Goal: Task Accomplishment & Management: Manage account settings

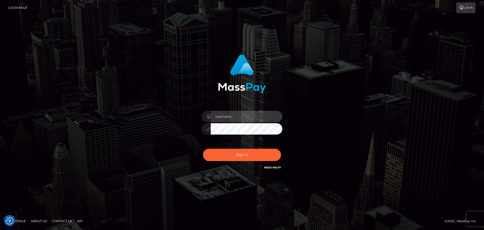
type input "Victor.rollacan"
click at [255, 117] on input "Victor.rollacan" at bounding box center [247, 116] width 72 height 11
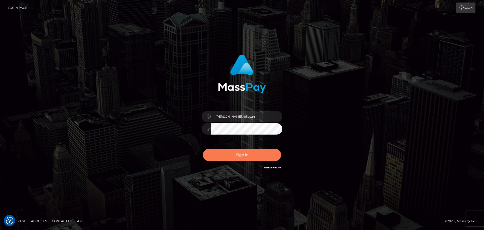
click at [253, 155] on button "Sign in" at bounding box center [242, 155] width 78 height 12
type input "[PERSON_NAME].rollacan"
click at [258, 153] on button "Sign in" at bounding box center [242, 155] width 78 height 12
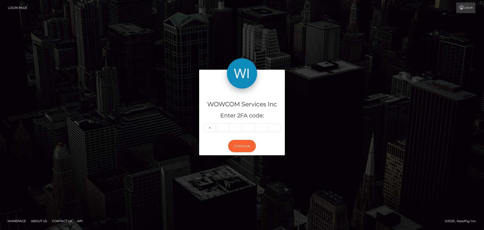
type input "4"
type input "0"
type input "2"
type input "1"
type input "0"
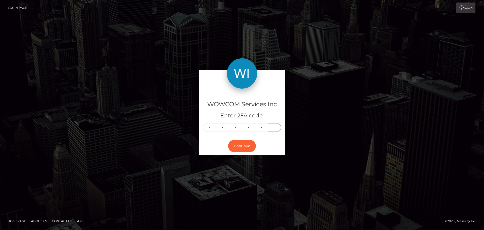
type input "7"
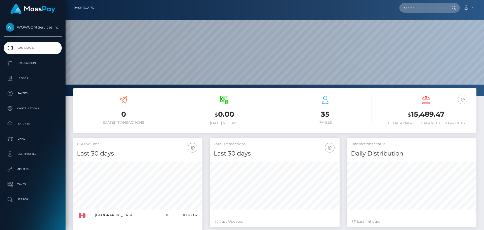
scroll to position [90, 130]
click at [414, 115] on h3 "$ 15,489.47" at bounding box center [426, 114] width 93 height 10
copy h3 "15,489.47"
click at [473, 6] on link "Account" at bounding box center [468, 8] width 15 height 11
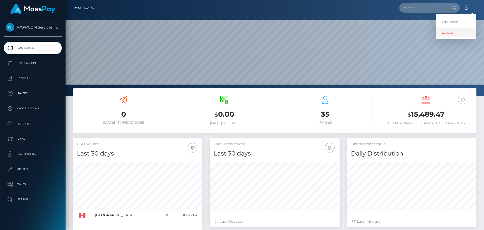
click at [460, 33] on link "Logout" at bounding box center [456, 32] width 40 height 9
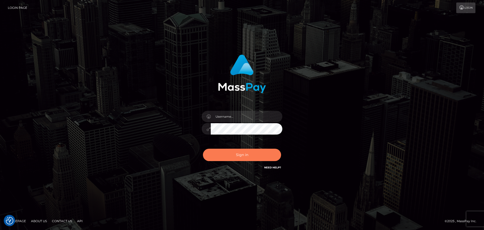
checkbox input "true"
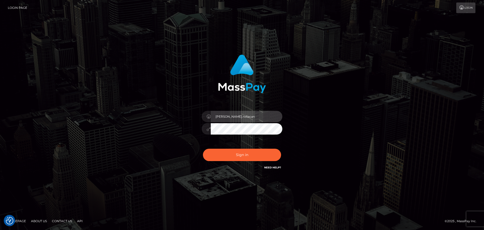
click at [249, 117] on input "Victor.rollacan" at bounding box center [247, 116] width 72 height 11
type input "Victor.wowcan2"
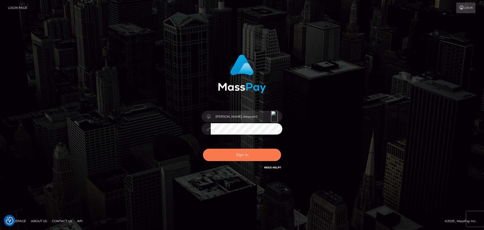
click at [259, 153] on button "Sign in" at bounding box center [242, 155] width 78 height 12
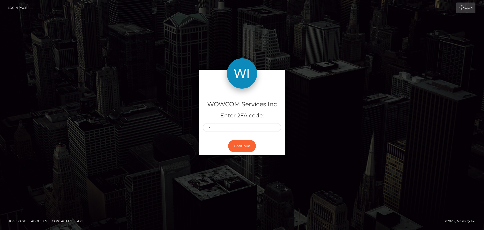
type input "0"
type input "3"
type input "2"
type input "9"
type input "4"
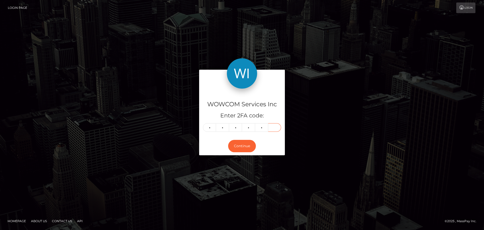
type input "6"
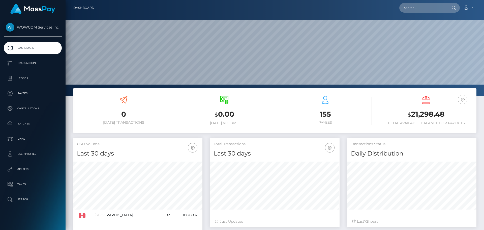
scroll to position [90, 130]
click at [430, 111] on h3 "$ 21,298.48" at bounding box center [426, 114] width 93 height 10
copy h3 "21,298.48"
